Goal: Task Accomplishment & Management: Use online tool/utility

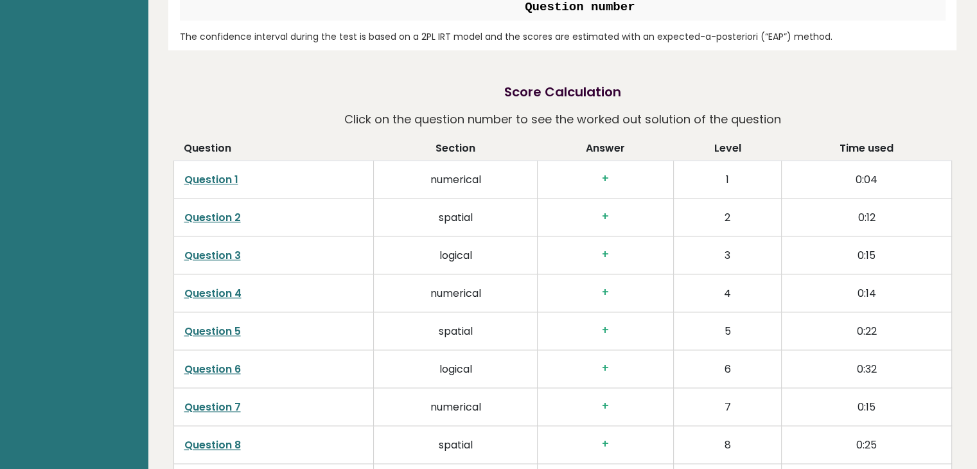
scroll to position [1798, 0]
click at [200, 178] on link "Question 1" at bounding box center [211, 180] width 54 height 15
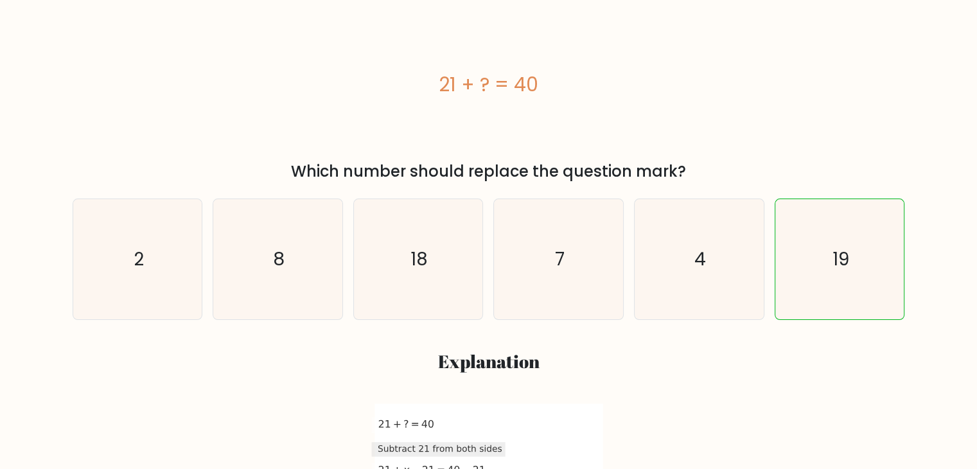
scroll to position [257, 0]
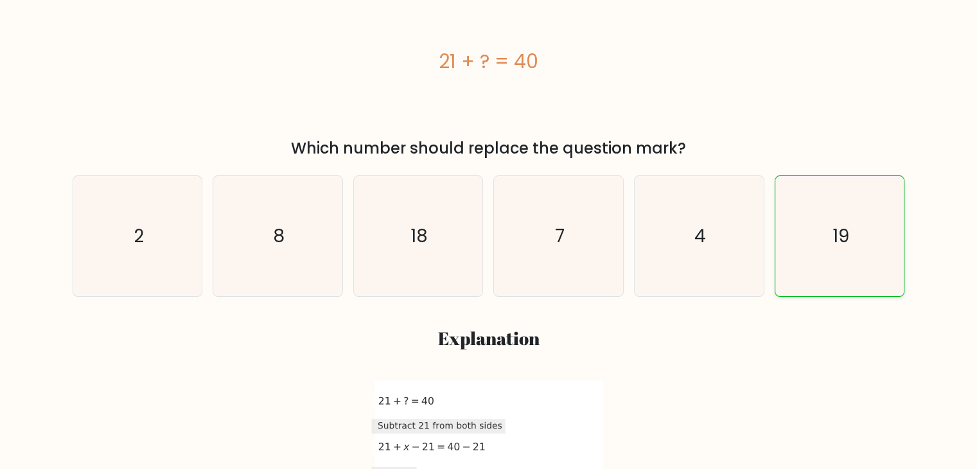
click at [842, 259] on icon "19" at bounding box center [839, 236] width 120 height 120
radio input "true"
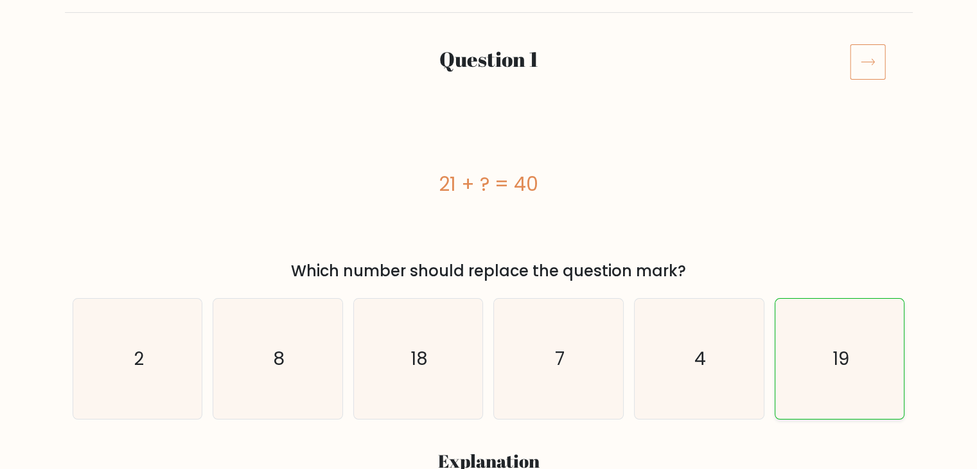
scroll to position [131, 0]
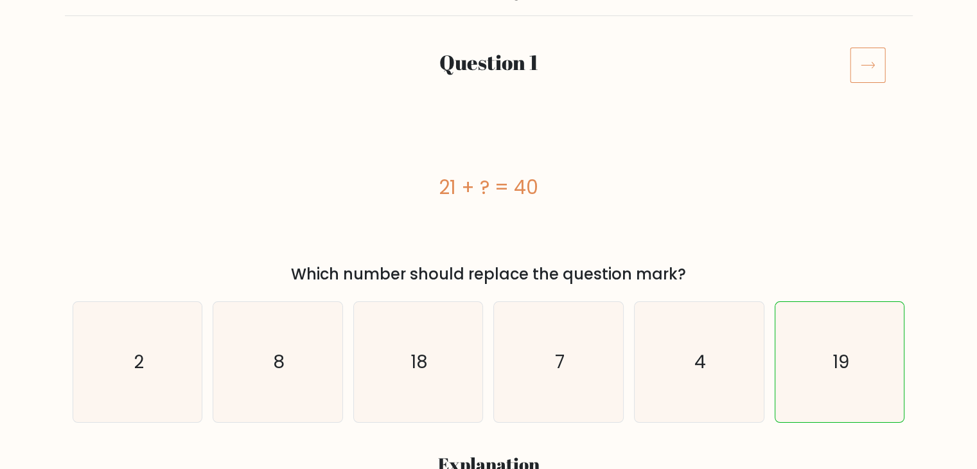
click at [858, 77] on icon at bounding box center [867, 65] width 36 height 36
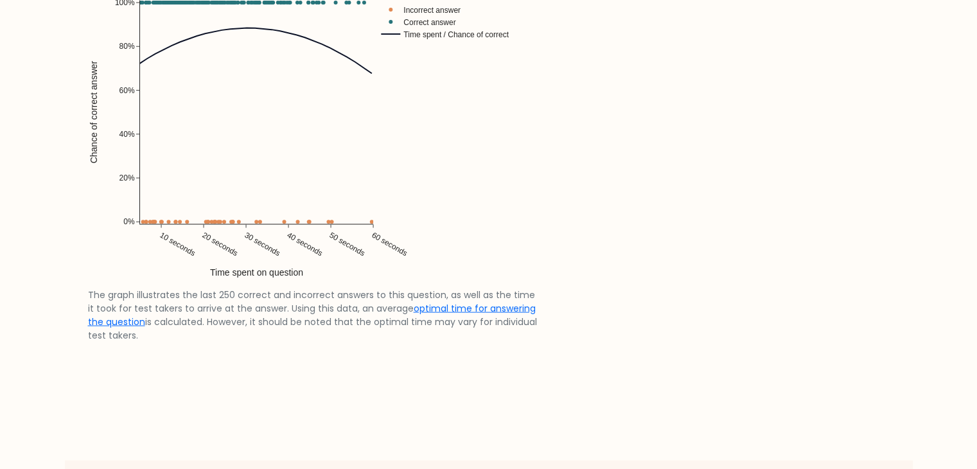
scroll to position [2695, 0]
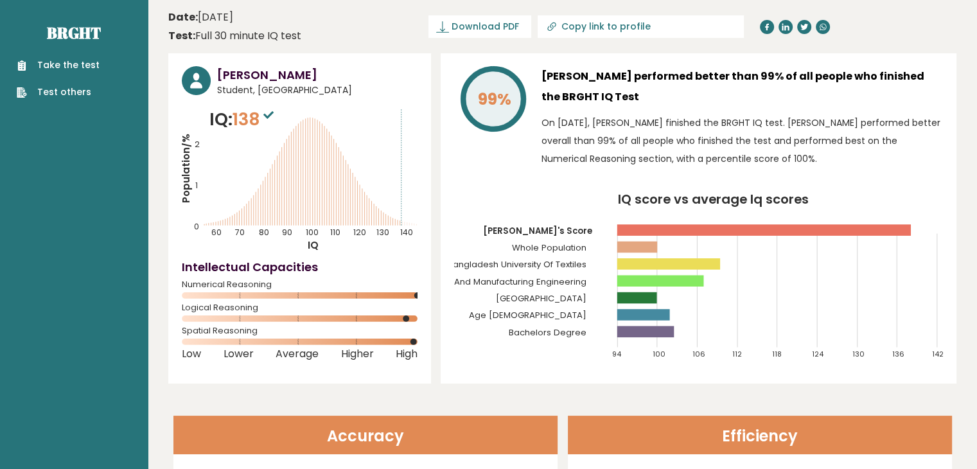
click at [64, 65] on link "Take the test" at bounding box center [58, 64] width 83 height 13
